Goal: Find specific page/section: Find specific page/section

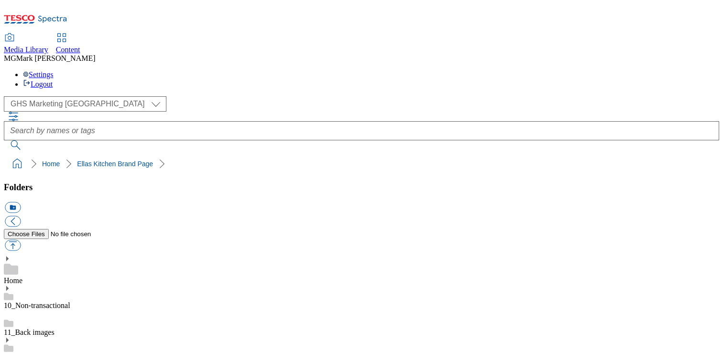
select select "flare-ghs-mktg"
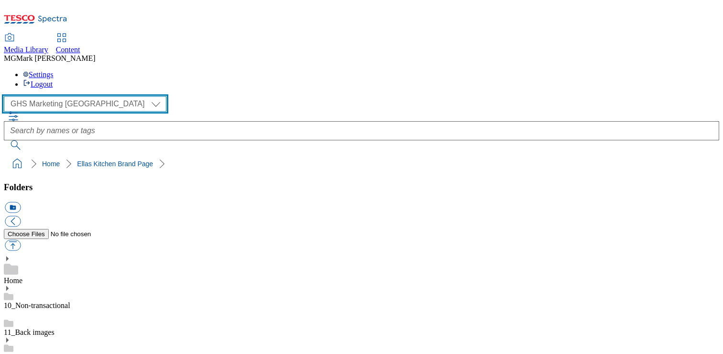
click at [77, 96] on select "Clubcard Marketing Dotcom UK FnF Stores GHS Marketing [GEOGRAPHIC_DATA] GHS Pro…" at bounding box center [85, 103] width 163 height 15
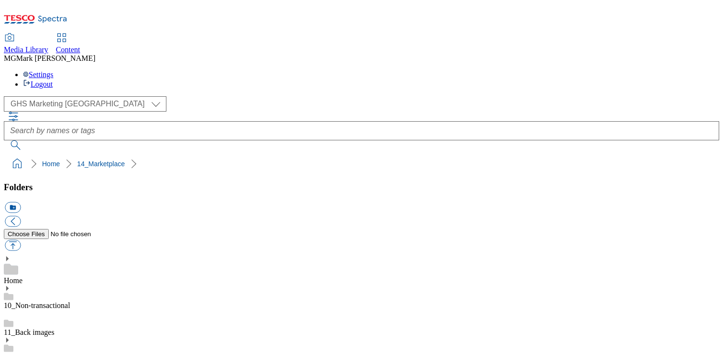
scroll to position [234, 0]
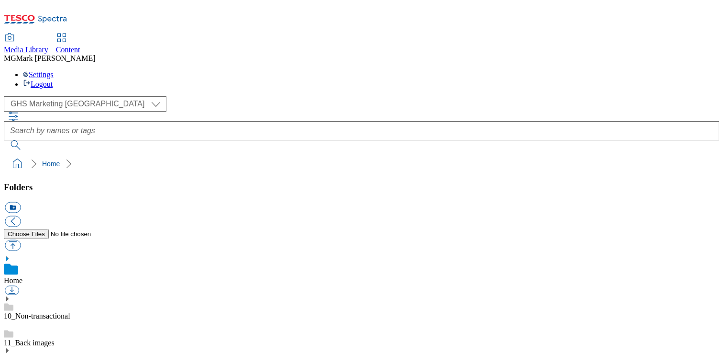
scroll to position [242, 0]
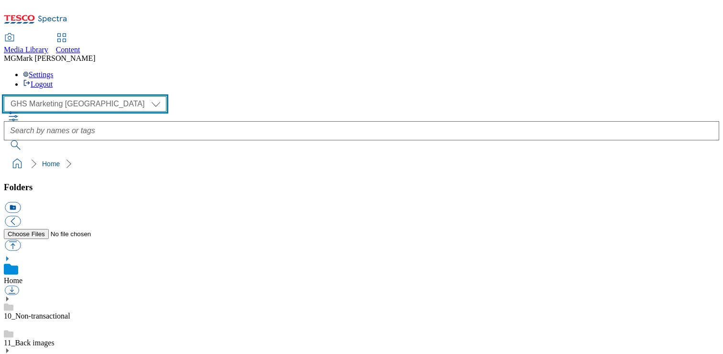
click at [76, 96] on select "Clubcard Marketing Dotcom UK FnF Stores GHS Marketing [GEOGRAPHIC_DATA] GHS Pro…" at bounding box center [85, 103] width 163 height 15
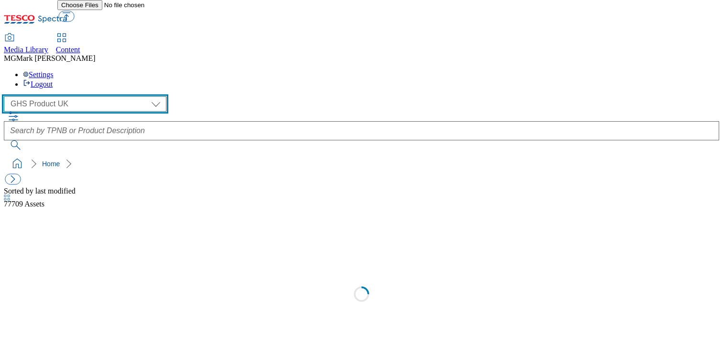
click at [61, 96] on select "Clubcard Marketing Dotcom UK FnF Stores GHS Marketing [GEOGRAPHIC_DATA] GHS Pro…" at bounding box center [85, 103] width 163 height 15
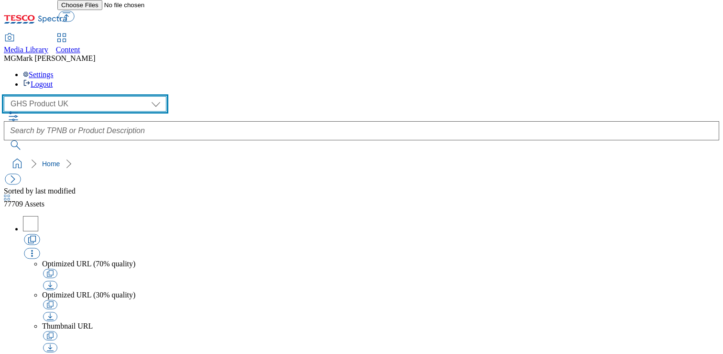
select select "flare-ghs-mktg"
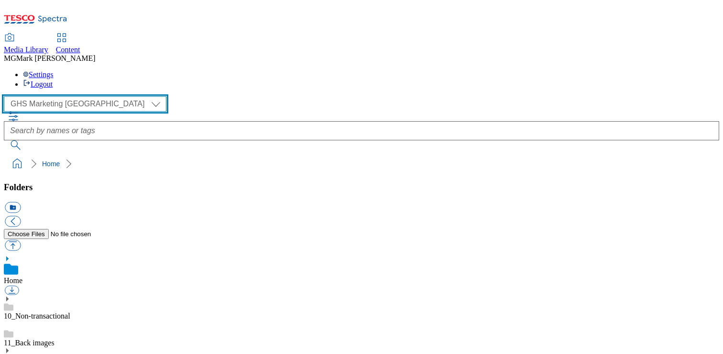
scroll to position [1, 0]
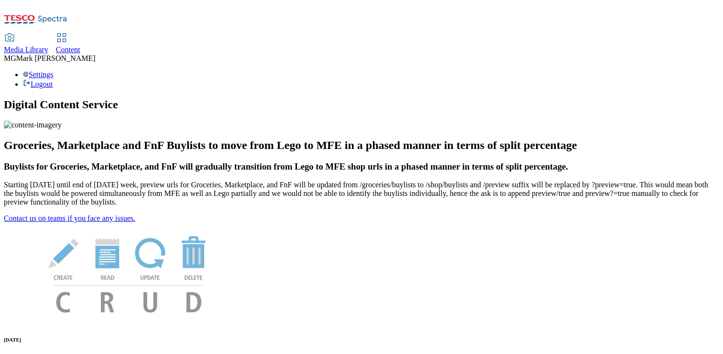
click at [80, 45] on span "Content" at bounding box center [68, 49] width 24 height 8
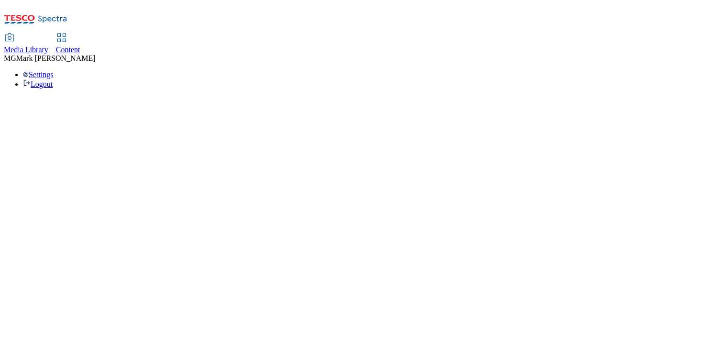
select select "flare-phones-uk"
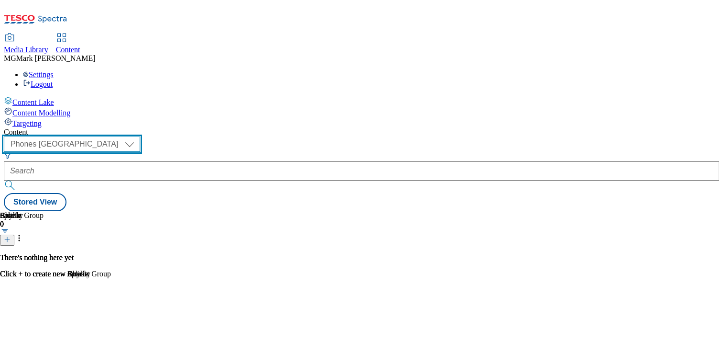
click at [140, 136] on select "Dotcom CZ Dotcom SK ghs-roi ghs-uk Phones UK" at bounding box center [72, 143] width 136 height 15
